Goal: Browse casually: Explore the website without a specific task or goal

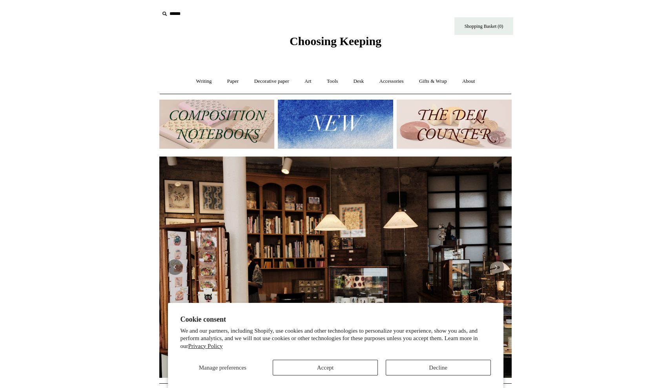
click at [324, 366] on button "Accept" at bounding box center [325, 368] width 105 height 16
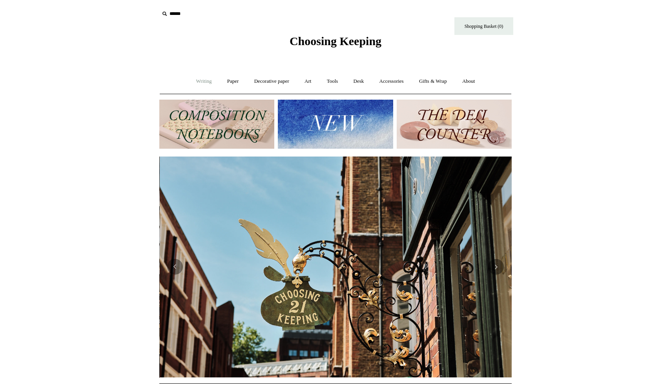
scroll to position [0, 352]
click at [205, 78] on link "Writing +" at bounding box center [204, 81] width 30 height 21
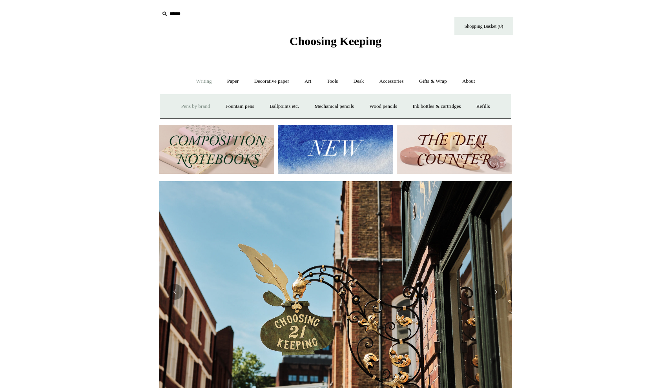
click at [193, 107] on link "Pens by brand +" at bounding box center [195, 106] width 43 height 21
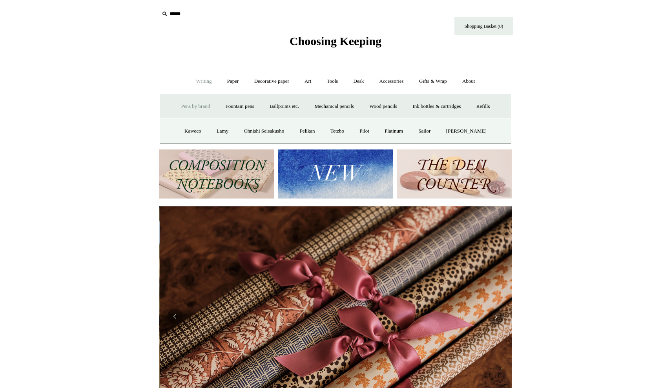
scroll to position [0, 704]
click at [230, 105] on link "Fountain pens +" at bounding box center [239, 106] width 43 height 21
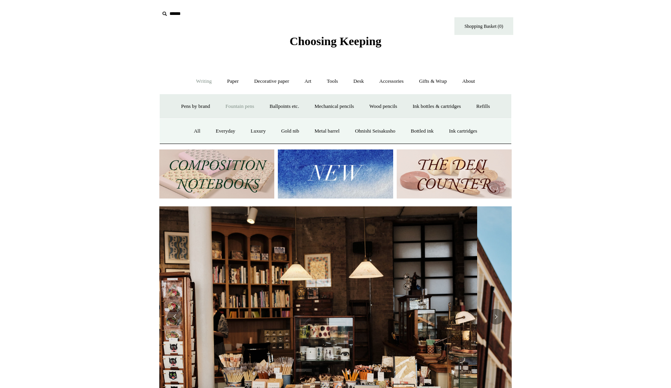
scroll to position [0, 0]
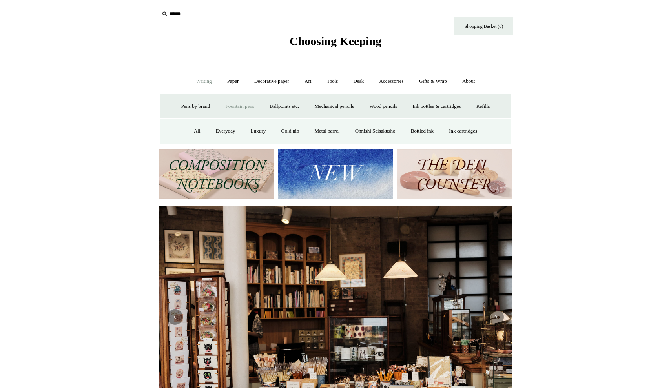
click at [242, 107] on link "Fountain pens -" at bounding box center [239, 106] width 43 height 21
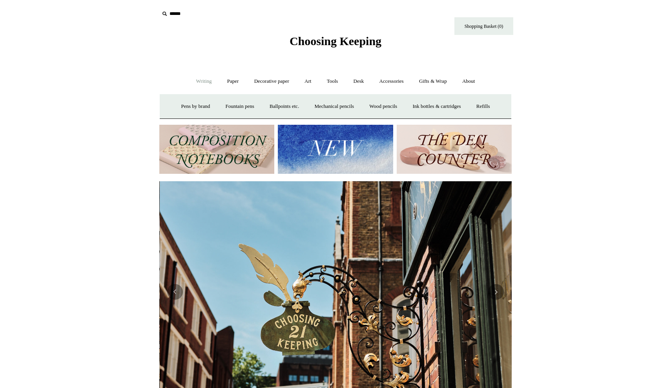
scroll to position [0, 352]
click at [237, 108] on link "Fountain pens +" at bounding box center [239, 106] width 43 height 21
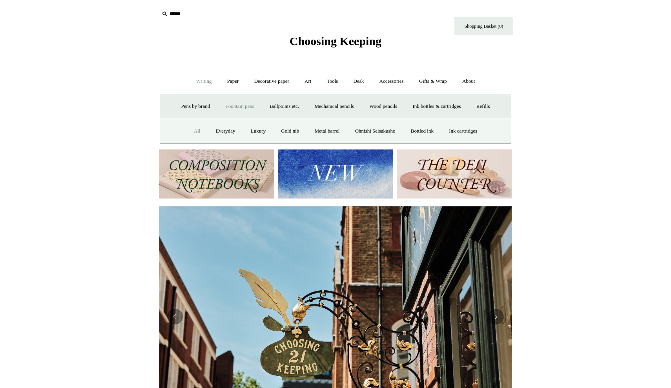
click at [191, 129] on link "All" at bounding box center [197, 131] width 21 height 21
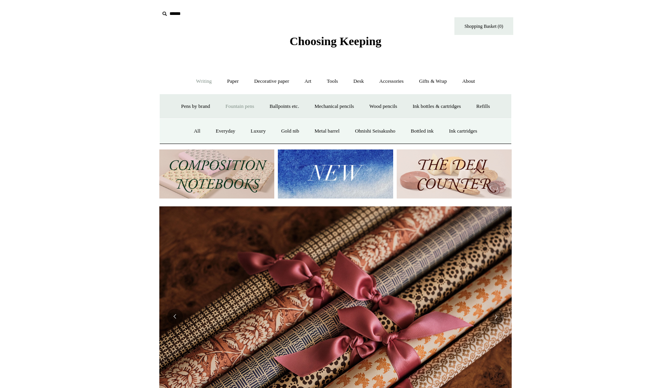
scroll to position [0, 704]
click at [454, 180] on img at bounding box center [453, 173] width 115 height 49
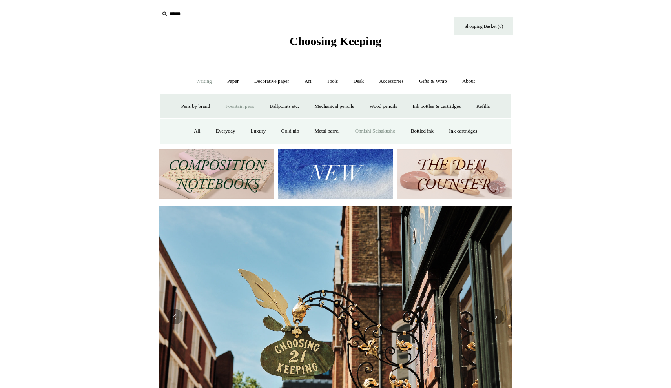
scroll to position [0, 0]
click at [307, 80] on link "Art +" at bounding box center [307, 81] width 21 height 21
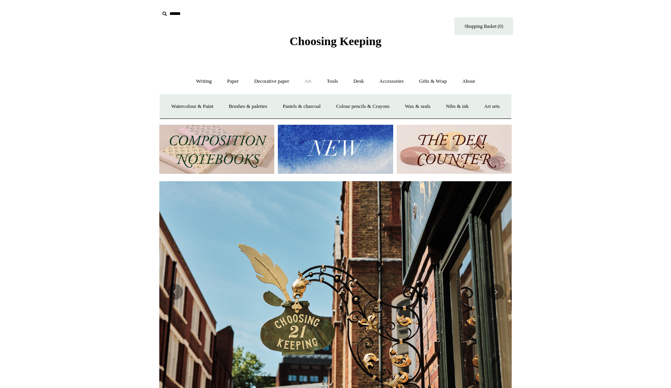
click at [307, 80] on link "Art -" at bounding box center [307, 81] width 21 height 21
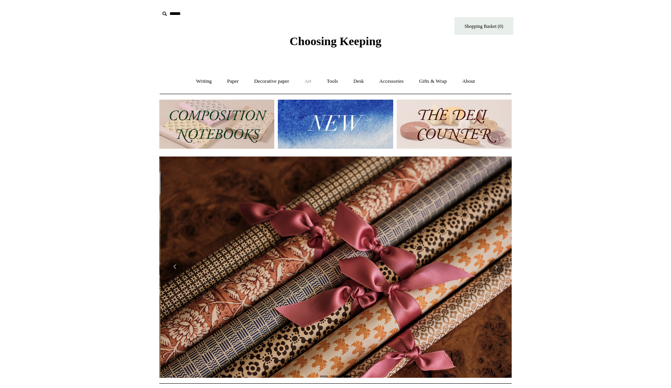
scroll to position [0, 704]
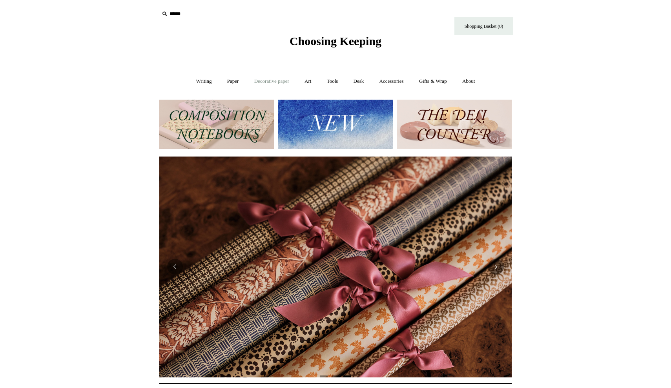
click at [276, 82] on link "Decorative paper +" at bounding box center [271, 81] width 49 height 21
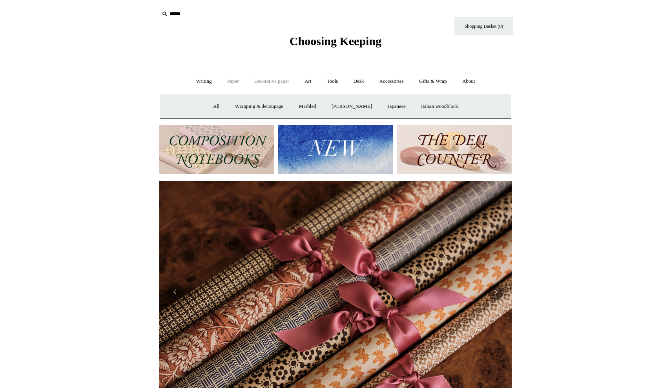
click at [231, 80] on link "Paper +" at bounding box center [233, 81] width 26 height 21
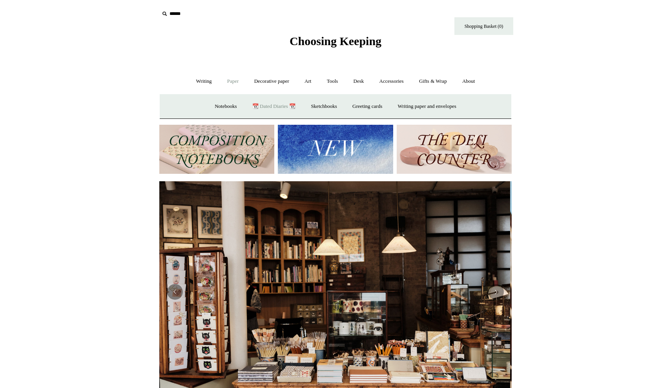
scroll to position [0, 0]
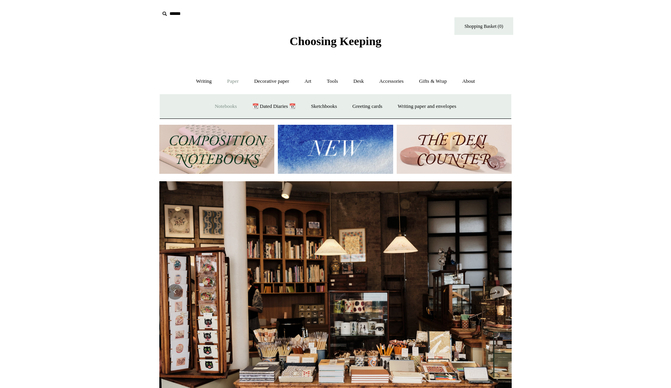
click at [216, 104] on link "Notebooks +" at bounding box center [225, 106] width 36 height 21
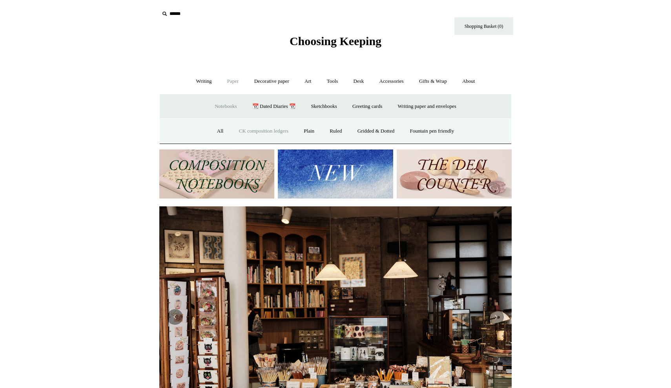
click at [273, 129] on link "CK composition ledgers" at bounding box center [264, 131] width 64 height 21
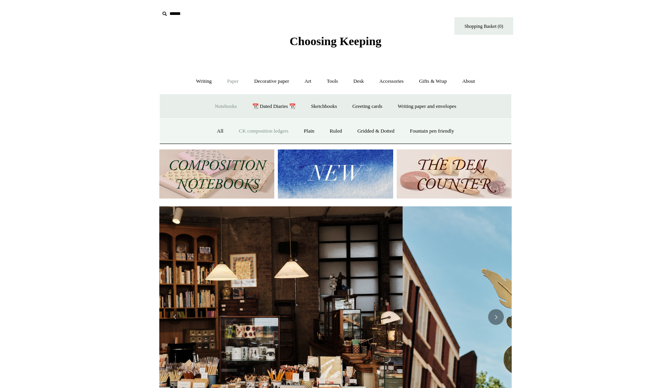
scroll to position [0, 352]
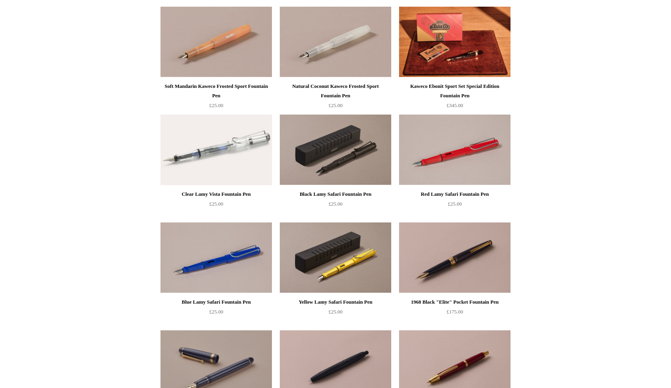
scroll to position [635, 0]
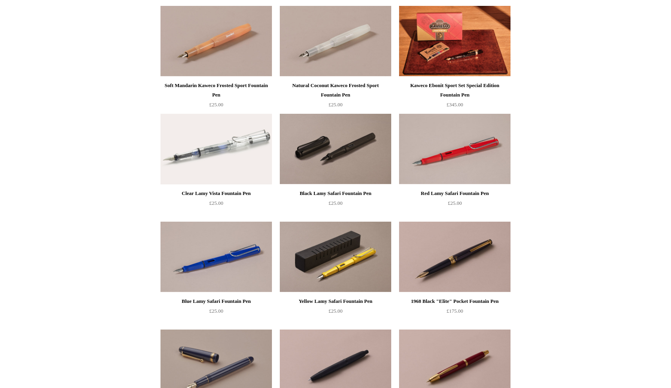
click at [336, 164] on img at bounding box center [335, 149] width 111 height 71
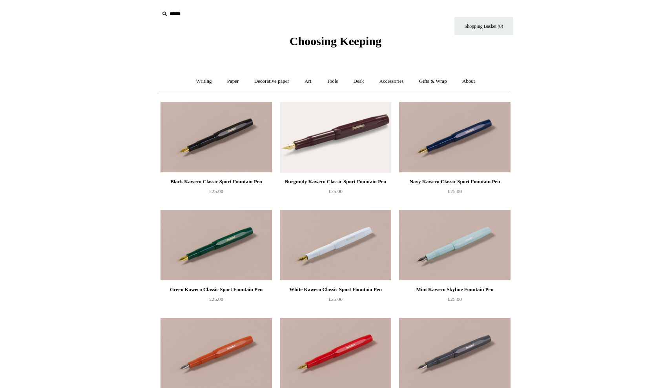
scroll to position [0, 0]
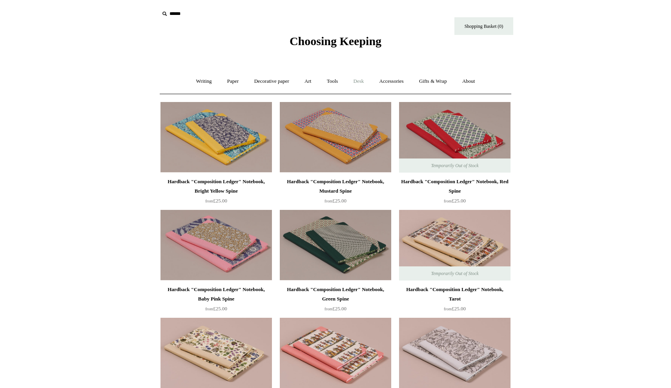
click at [364, 81] on link "Desk +" at bounding box center [358, 81] width 25 height 21
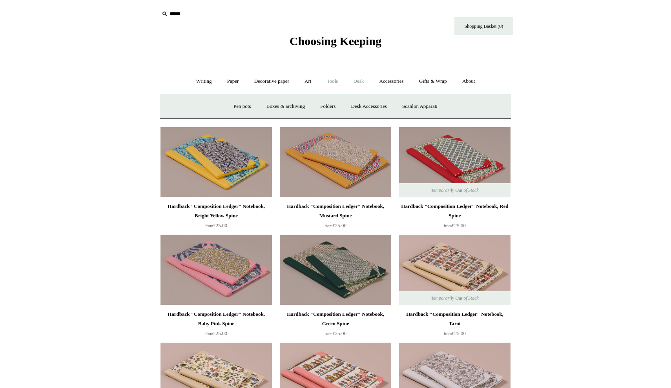
click at [331, 80] on link "Tools +" at bounding box center [332, 81] width 25 height 21
click at [207, 82] on link "Writing +" at bounding box center [204, 81] width 30 height 21
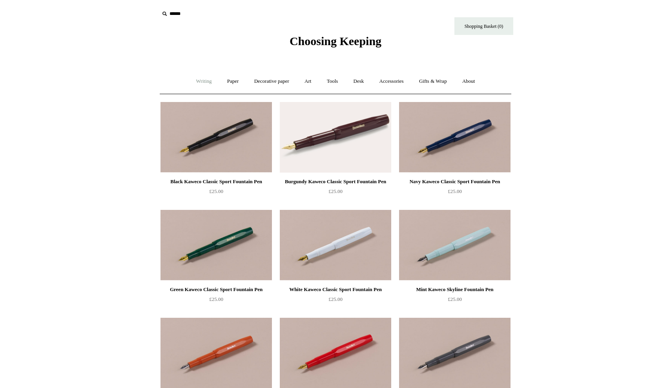
click at [200, 81] on link "Writing +" at bounding box center [204, 81] width 30 height 21
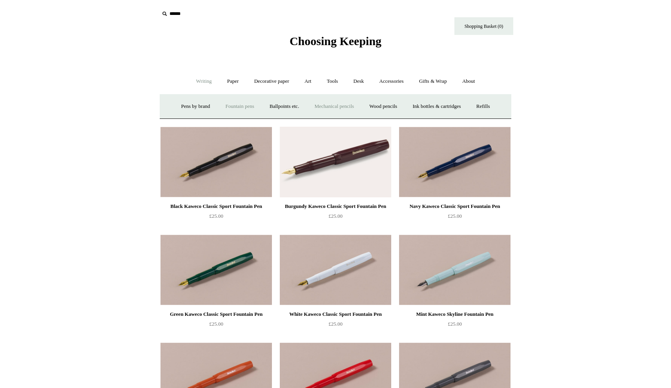
click at [344, 107] on link "Mechanical pencils +" at bounding box center [334, 106] width 54 height 21
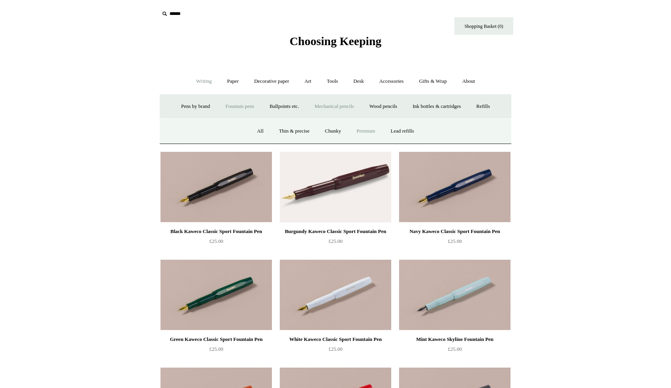
click at [369, 130] on link "Premium" at bounding box center [365, 131] width 33 height 21
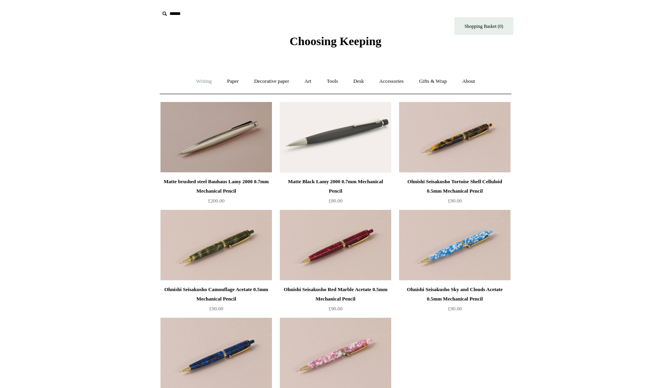
click at [205, 77] on link "Writing +" at bounding box center [204, 81] width 30 height 21
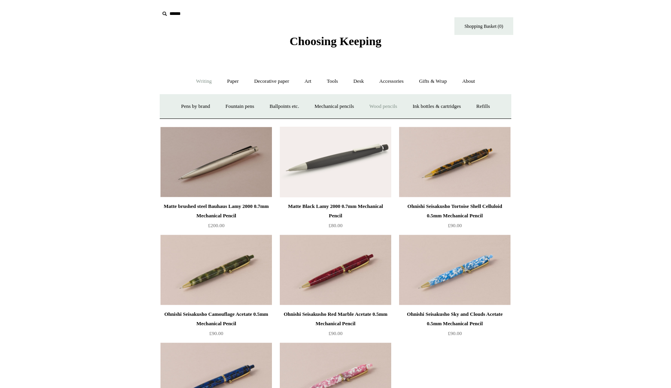
click at [389, 107] on link "Wood pencils +" at bounding box center [383, 106] width 42 height 21
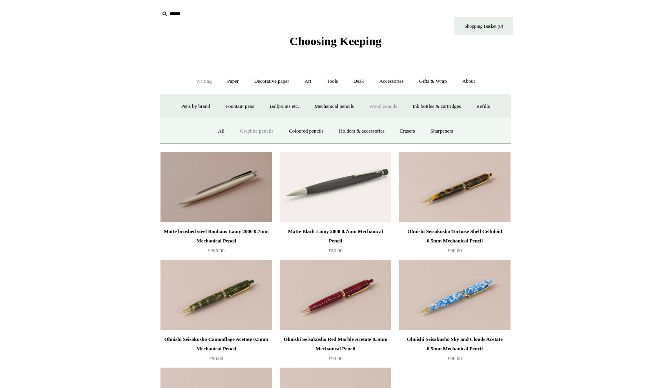
click at [264, 133] on link "Graphite pencils" at bounding box center [257, 131] width 48 height 21
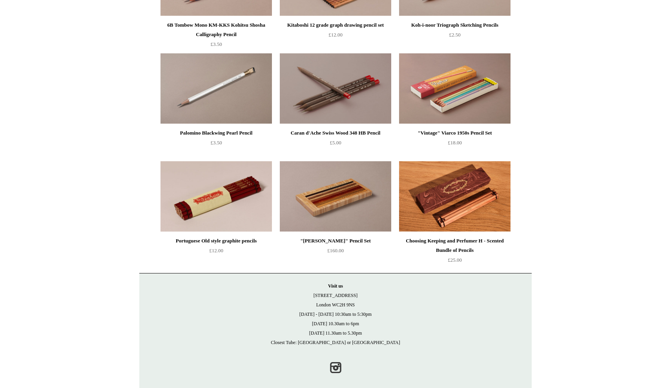
scroll to position [371, 0]
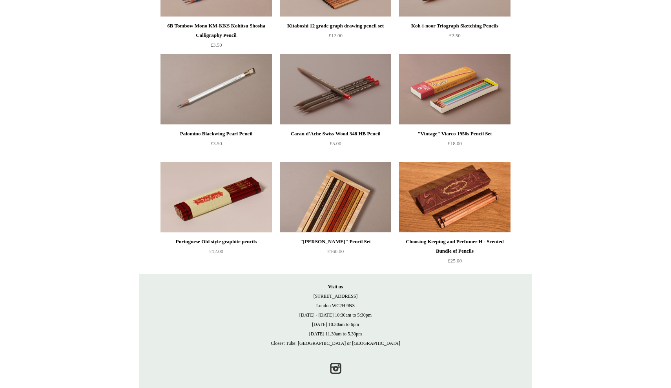
click at [341, 213] on img at bounding box center [335, 197] width 111 height 71
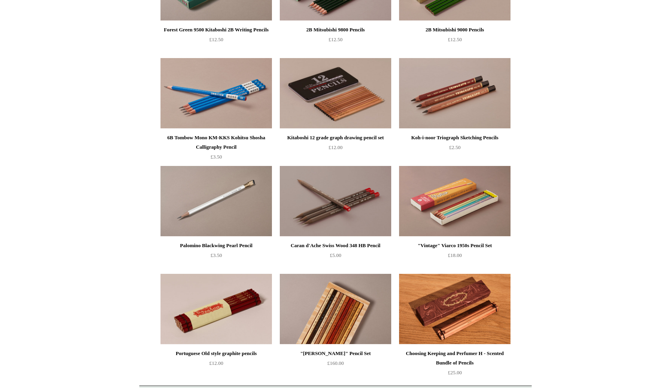
scroll to position [255, 0]
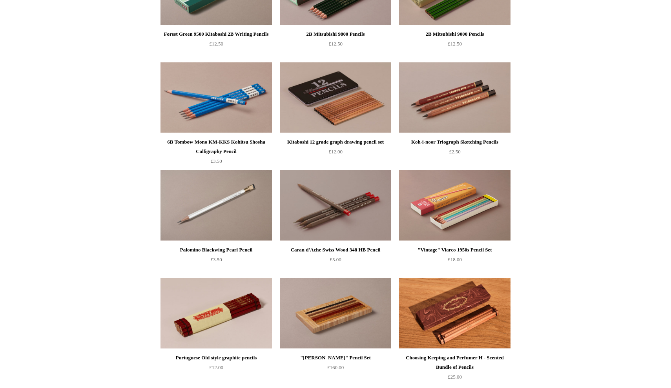
click at [437, 214] on img at bounding box center [454, 205] width 111 height 71
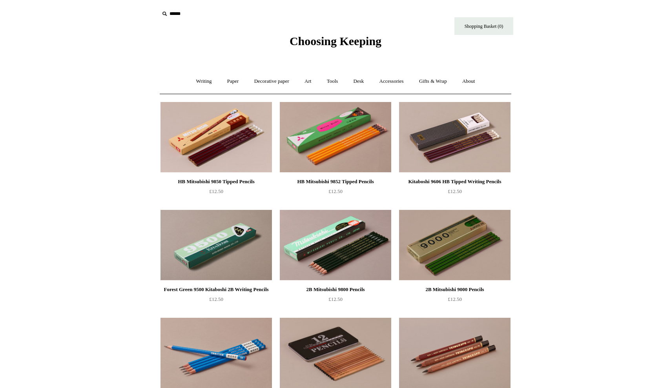
scroll to position [0, 0]
click at [343, 243] on img at bounding box center [335, 245] width 111 height 71
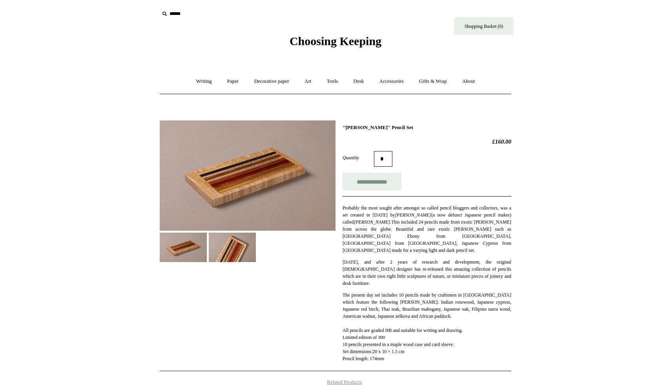
click at [285, 153] on img at bounding box center [248, 175] width 176 height 110
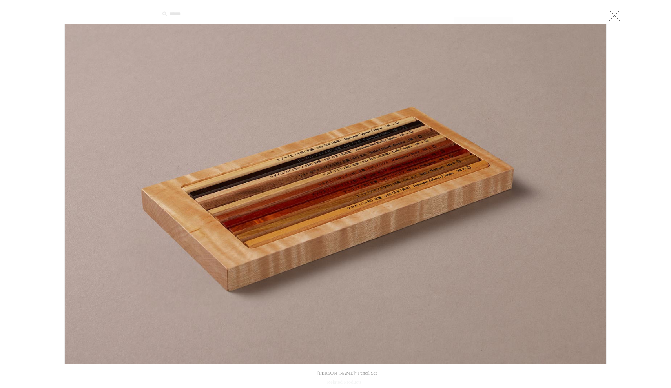
click at [285, 153] on img at bounding box center [335, 194] width 541 height 340
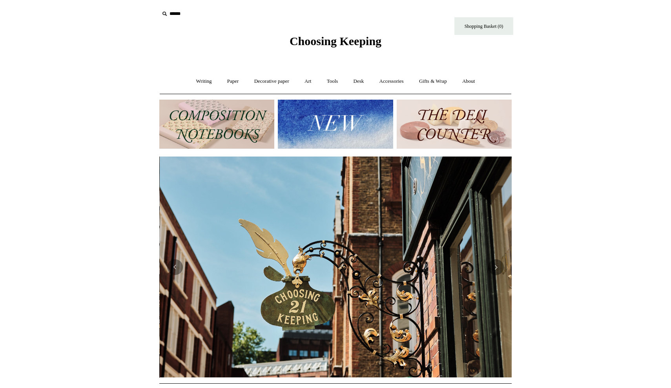
scroll to position [0, 352]
click at [445, 45] on div "Choosing Keeping" at bounding box center [335, 24] width 392 height 48
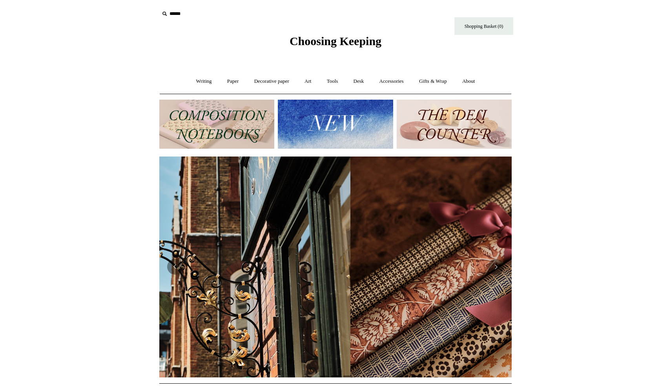
scroll to position [0, 81]
